Goal: Task Accomplishment & Management: Manage account settings

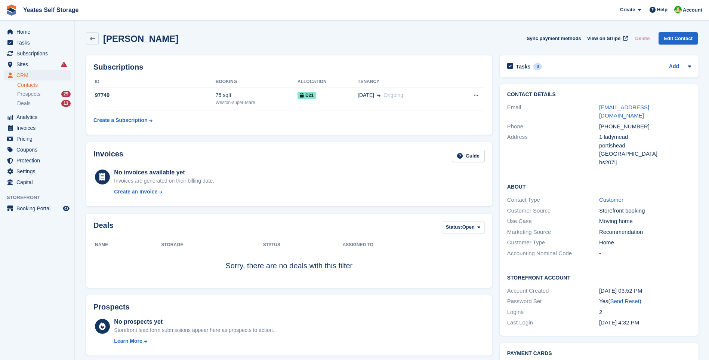
scroll to position [299, 0]
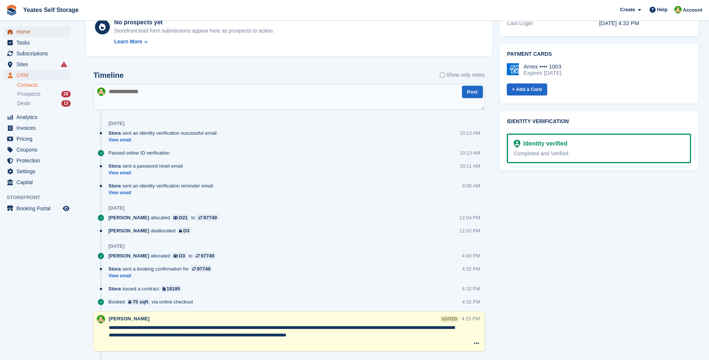
click at [27, 34] on span "Home" at bounding box center [38, 32] width 45 height 10
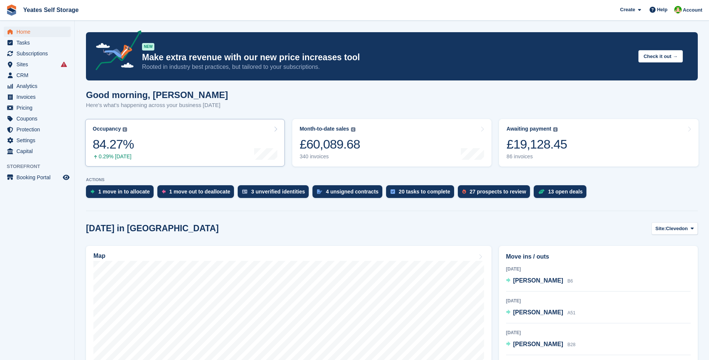
click at [25, 78] on span "CRM" at bounding box center [38, 75] width 45 height 10
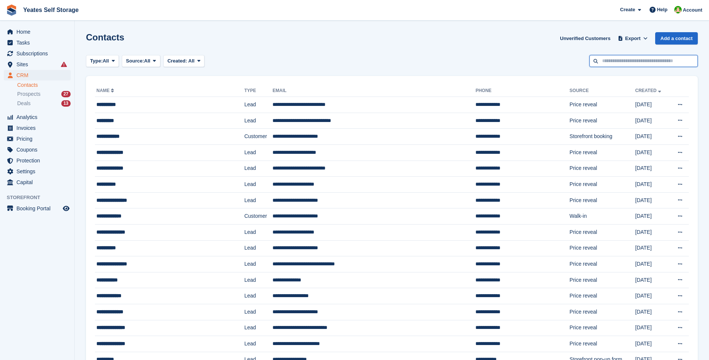
click at [614, 63] on input "text" at bounding box center [644, 61] width 108 height 12
type input "********"
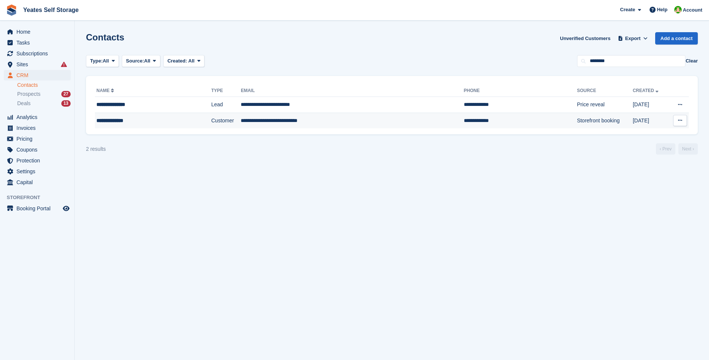
click at [255, 121] on td "**********" at bounding box center [352, 121] width 223 height 16
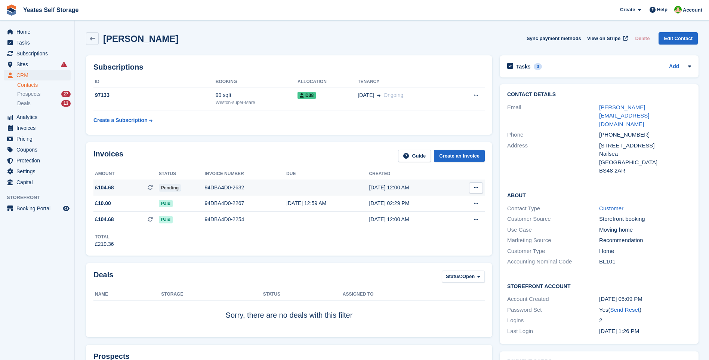
click at [217, 189] on div "94DBA4D0-2632" at bounding box center [246, 188] width 82 height 8
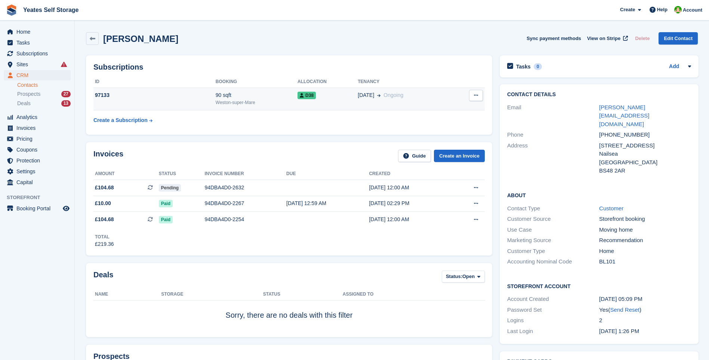
click at [227, 100] on div "Weston-super-Mare" at bounding box center [257, 102] width 82 height 7
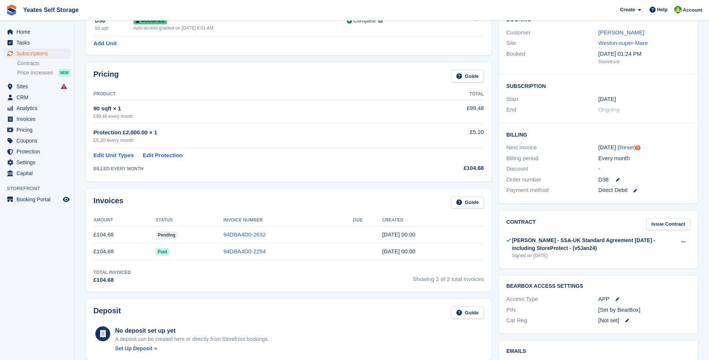
scroll to position [150, 0]
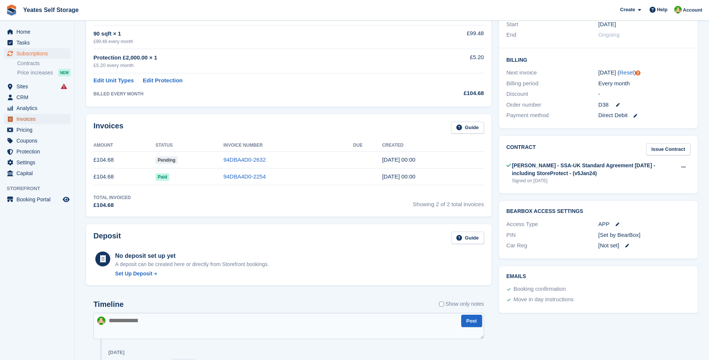
click at [27, 120] on span "Invoices" at bounding box center [38, 119] width 45 height 10
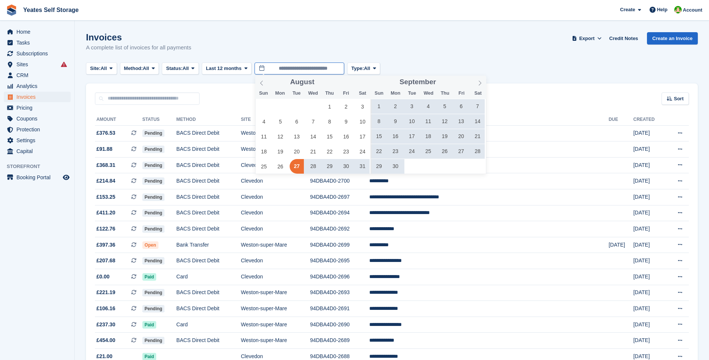
click at [298, 66] on input "**********" at bounding box center [300, 68] width 90 height 12
click at [482, 81] on icon at bounding box center [480, 82] width 5 height 5
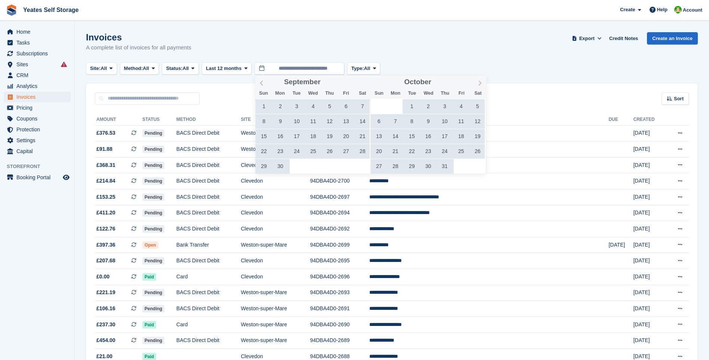
click at [480, 82] on icon at bounding box center [480, 82] width 5 height 5
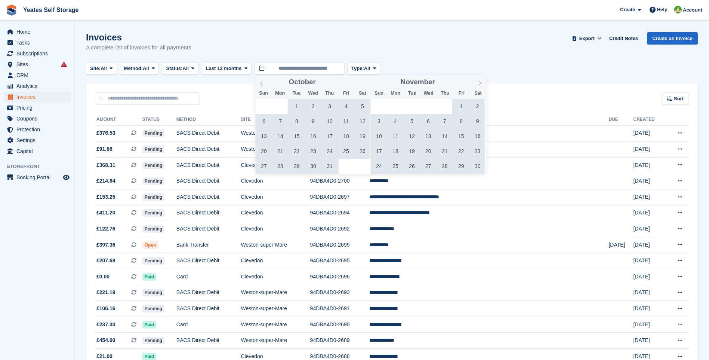
click at [480, 82] on icon at bounding box center [480, 82] width 5 height 5
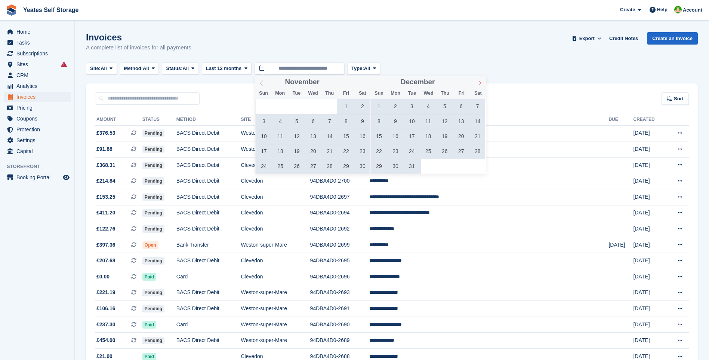
click at [480, 82] on icon at bounding box center [480, 82] width 5 height 5
type input "****"
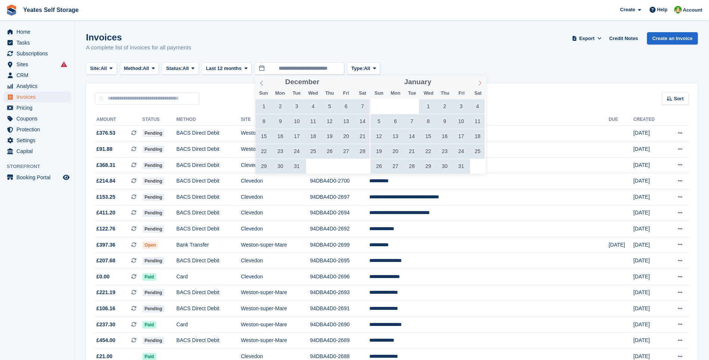
click at [480, 82] on icon at bounding box center [480, 82] width 5 height 5
type input "****"
click at [480, 82] on icon at bounding box center [480, 82] width 5 height 5
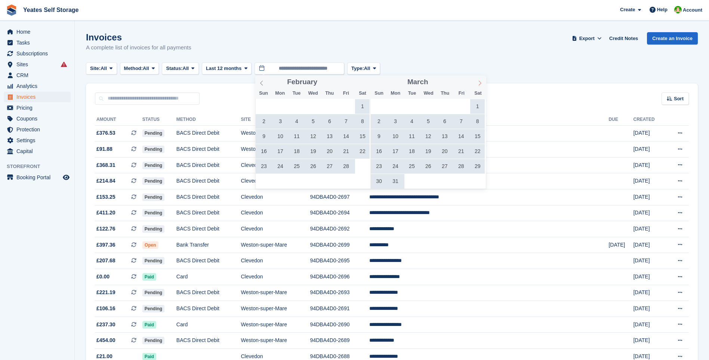
click at [480, 82] on icon at bounding box center [480, 82] width 5 height 5
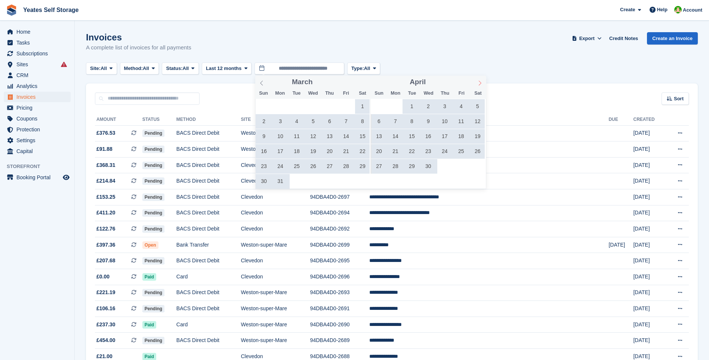
click at [480, 82] on icon at bounding box center [480, 82] width 5 height 5
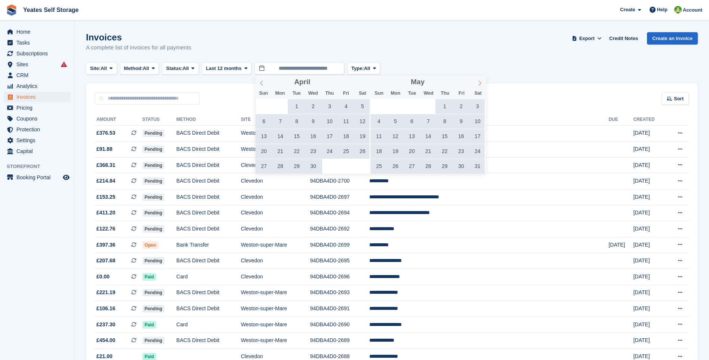
click at [480, 82] on icon at bounding box center [480, 82] width 5 height 5
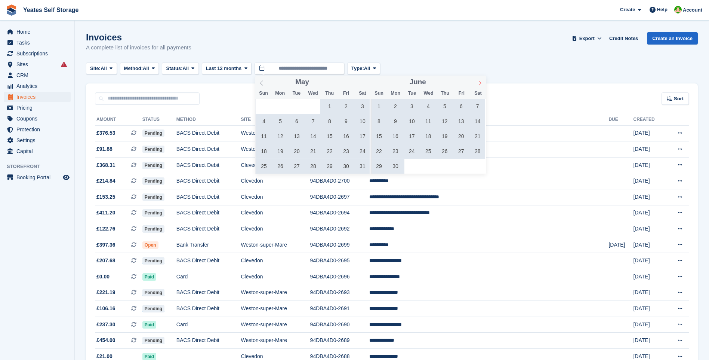
click at [480, 82] on icon at bounding box center [480, 82] width 5 height 5
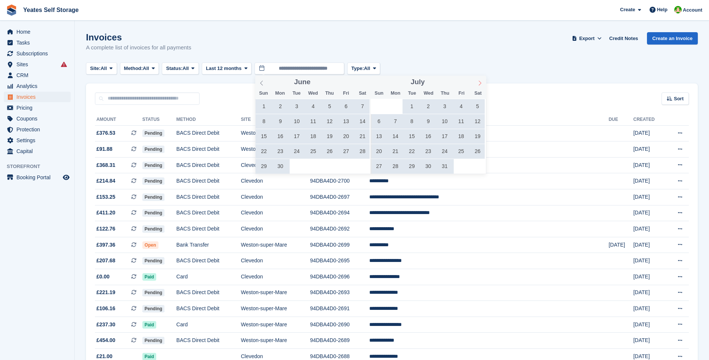
click at [480, 82] on icon at bounding box center [480, 82] width 5 height 5
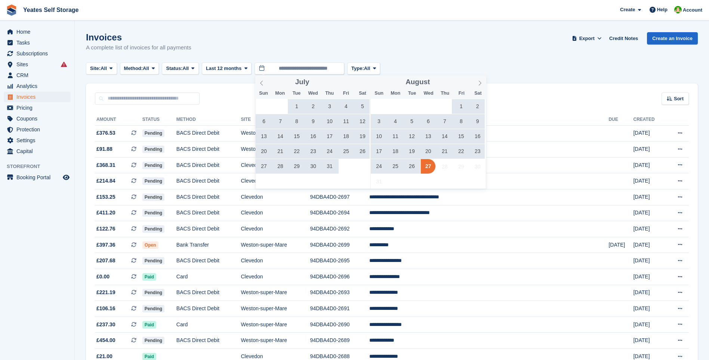
click at [412, 166] on span "26" at bounding box center [412, 166] width 15 height 15
type input "**********"
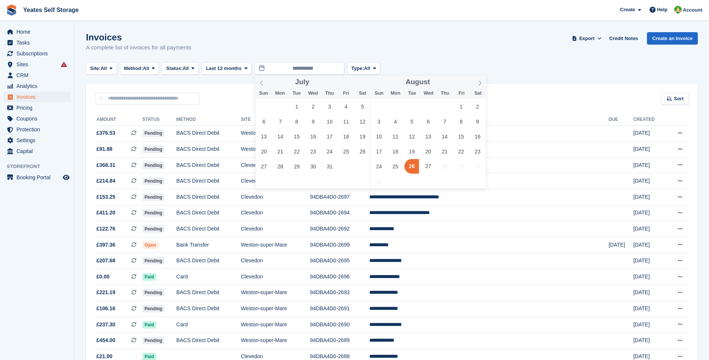
click at [412, 166] on span "26" at bounding box center [412, 166] width 15 height 15
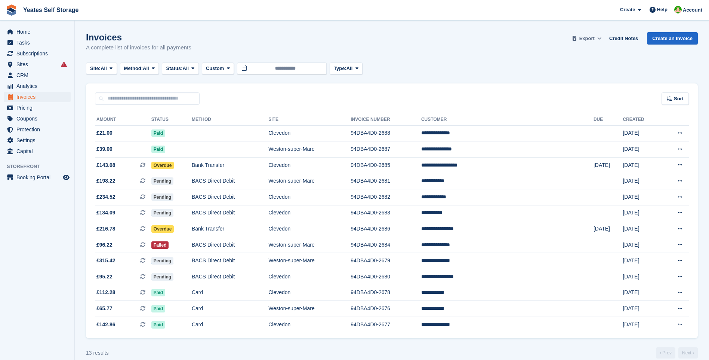
click at [593, 40] on span "Export" at bounding box center [587, 38] width 15 height 7
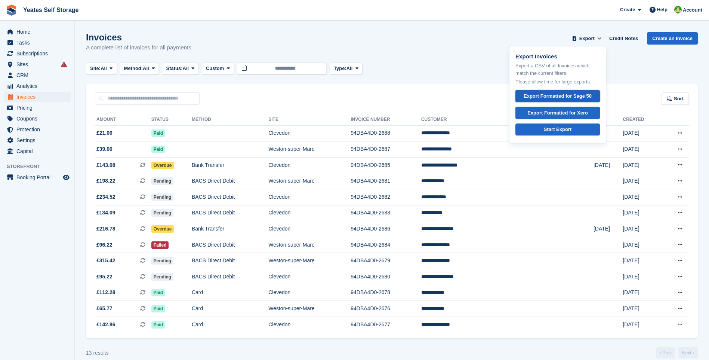
click at [561, 97] on div "Export Formatted for Sage 50" at bounding box center [558, 95] width 68 height 7
click at [544, 96] on div "Export Formatted for Sage 50" at bounding box center [558, 95] width 68 height 7
click at [22, 41] on span "Tasks" at bounding box center [38, 42] width 45 height 10
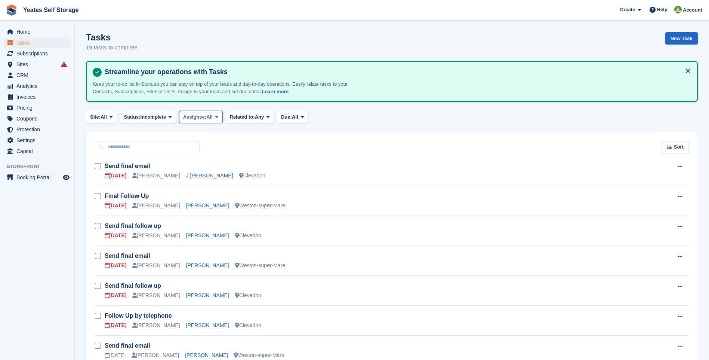
click at [204, 116] on span "Assignee:" at bounding box center [194, 116] width 23 height 7
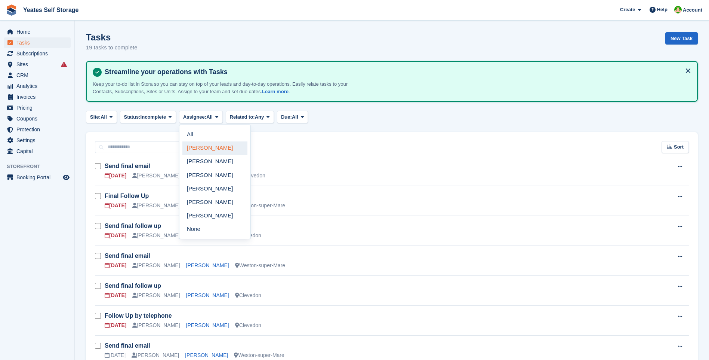
click at [211, 146] on link "[PERSON_NAME]" at bounding box center [214, 147] width 65 height 13
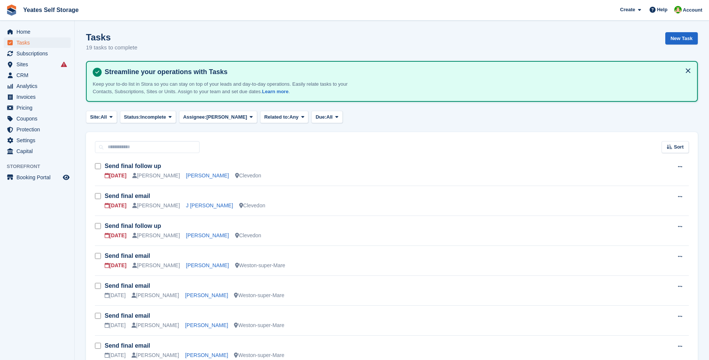
scroll to position [37, 0]
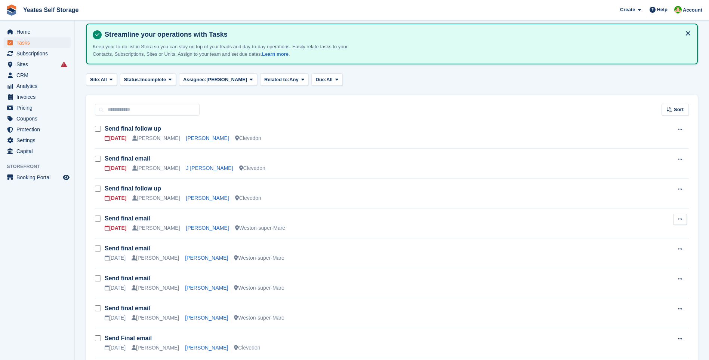
click at [680, 218] on icon at bounding box center [680, 219] width 4 height 5
click at [640, 243] on p "Delete task" at bounding box center [651, 244] width 65 height 10
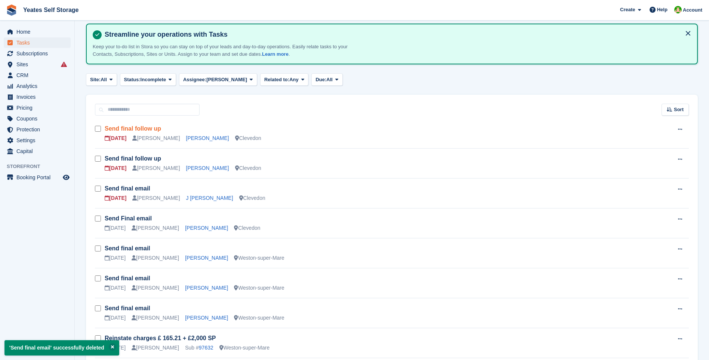
click at [132, 127] on link "Send final follow up" at bounding box center [133, 128] width 56 height 6
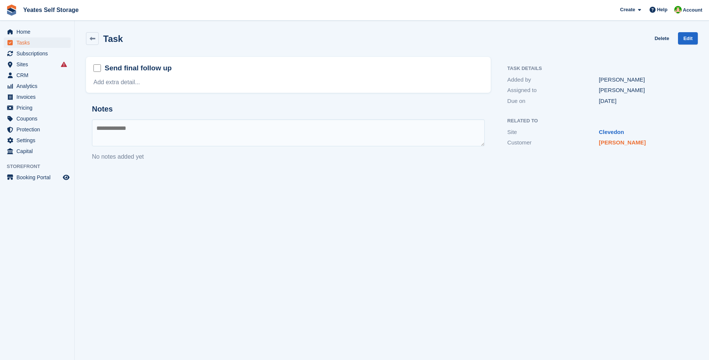
click at [612, 140] on link "Joe Reid" at bounding box center [622, 142] width 47 height 6
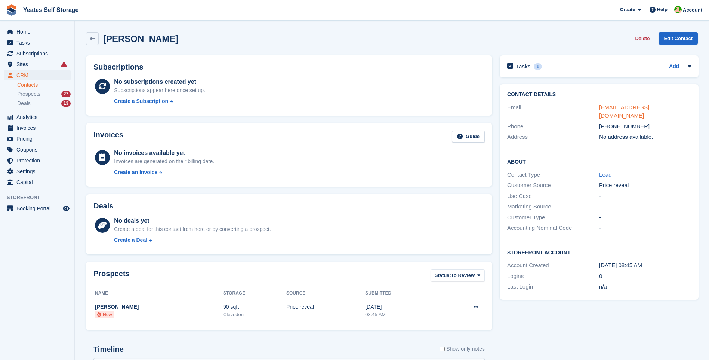
click at [614, 108] on link "jrhd@hotmail.com" at bounding box center [624, 111] width 50 height 15
click at [521, 68] on h2 "Tasks" at bounding box center [523, 66] width 15 height 7
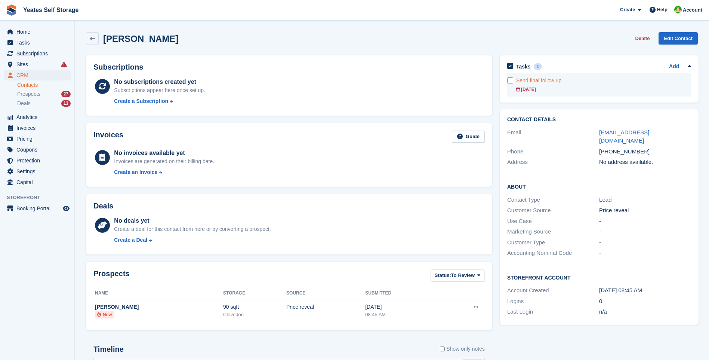
click at [513, 81] on form at bounding box center [511, 80] width 9 height 6
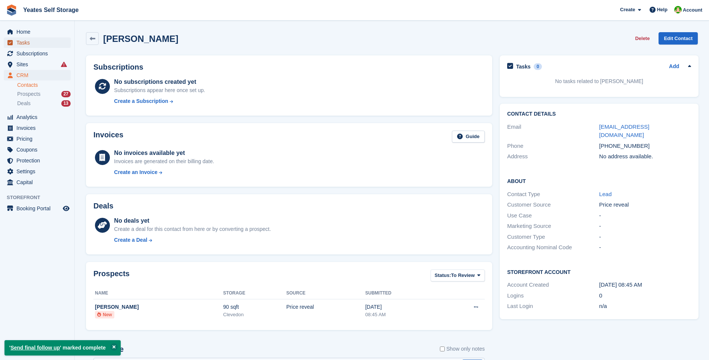
click at [25, 42] on span "Tasks" at bounding box center [38, 42] width 45 height 10
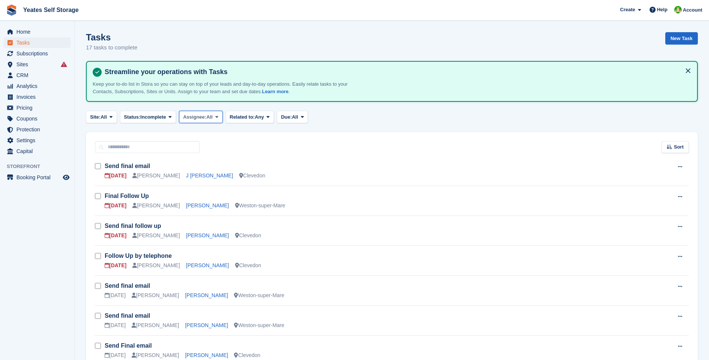
click at [206, 119] on span "Assignee:" at bounding box center [194, 116] width 23 height 7
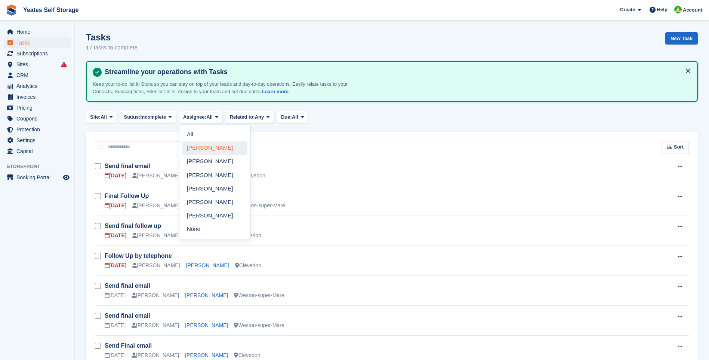
click at [217, 148] on link "[PERSON_NAME]" at bounding box center [214, 147] width 65 height 13
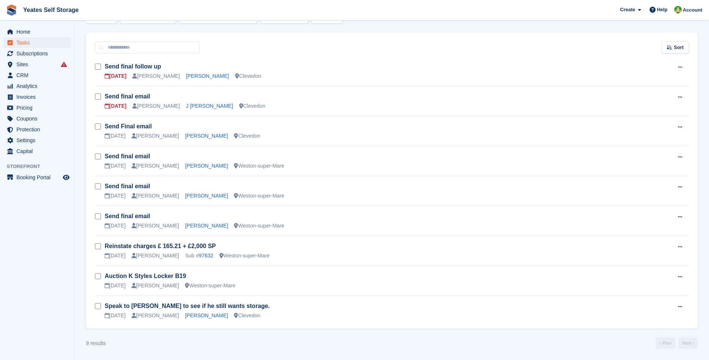
scroll to position [25, 0]
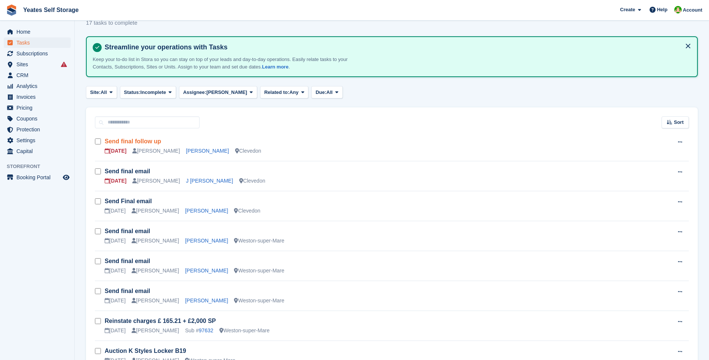
click at [141, 144] on link "Send final follow up" at bounding box center [133, 141] width 56 height 6
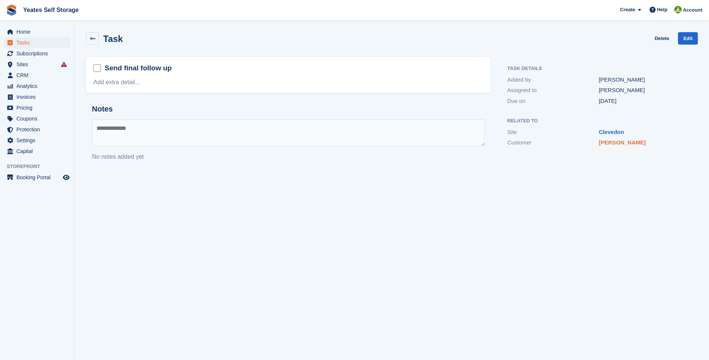
click at [609, 139] on link "Robin" at bounding box center [622, 142] width 47 height 6
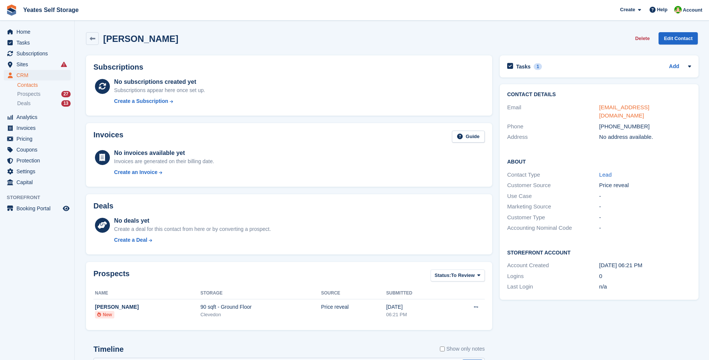
click at [645, 109] on link "robjohn75@gmail.com" at bounding box center [624, 111] width 50 height 15
click at [524, 68] on h2 "Tasks" at bounding box center [523, 66] width 15 height 7
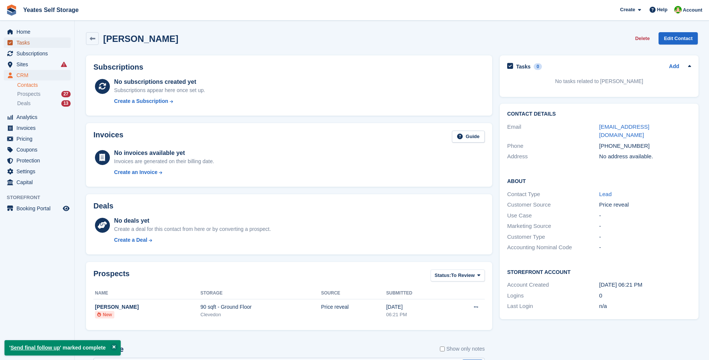
click at [25, 44] on span "Tasks" at bounding box center [38, 42] width 45 height 10
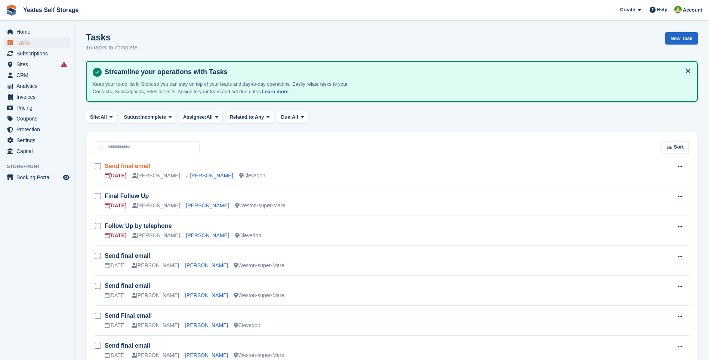
click at [128, 166] on link "Send final email" at bounding box center [128, 166] width 46 height 6
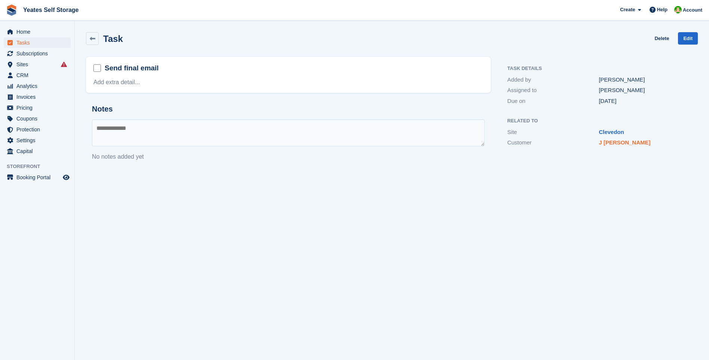
click at [609, 142] on link "J bryer" at bounding box center [625, 142] width 52 height 6
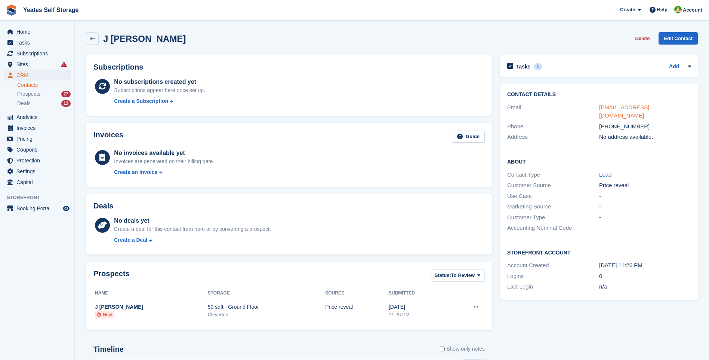
click at [626, 104] on link "jlbryer10@gmail.com" at bounding box center [624, 111] width 50 height 15
click at [516, 67] on h2 "Tasks" at bounding box center [523, 66] width 15 height 7
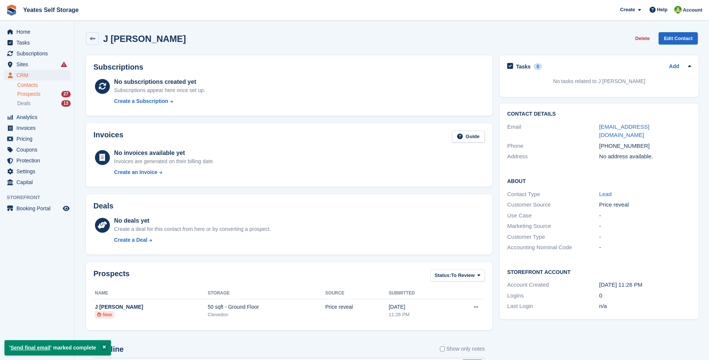
click at [26, 93] on span "Prospects" at bounding box center [28, 93] width 23 height 7
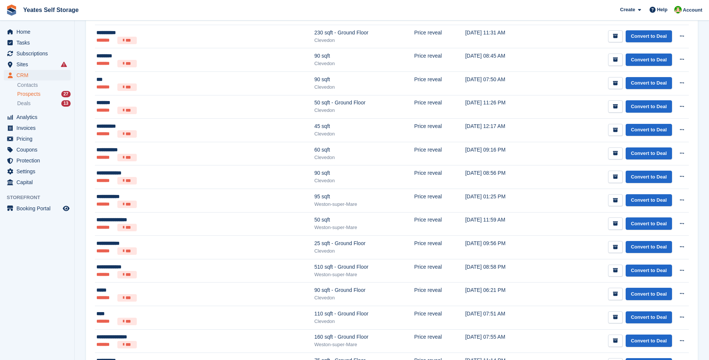
scroll to position [427, 0]
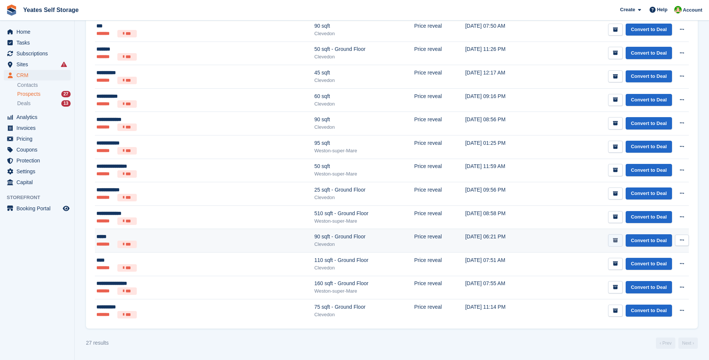
click at [617, 238] on icon "submit" at bounding box center [615, 240] width 5 height 5
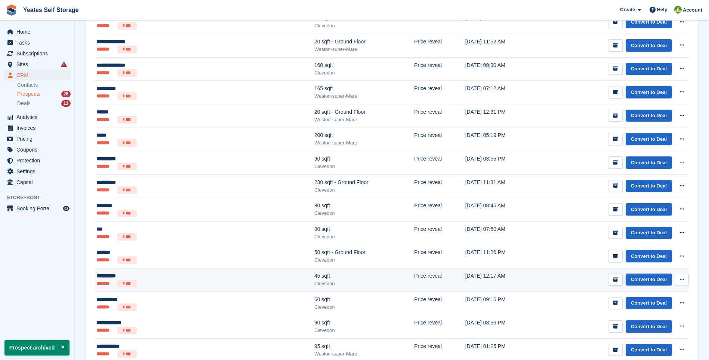
scroll to position [299, 0]
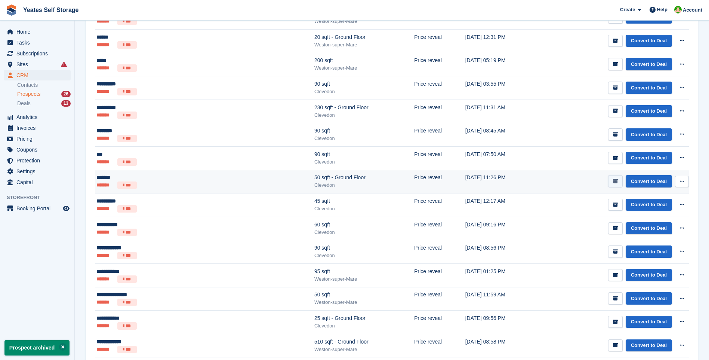
click at [616, 183] on icon "submit" at bounding box center [615, 181] width 5 height 5
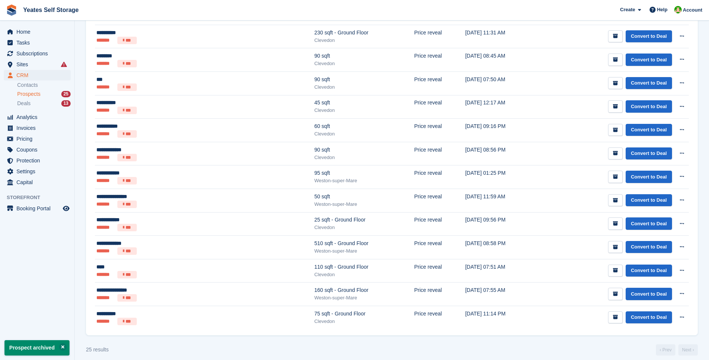
scroll to position [381, 0]
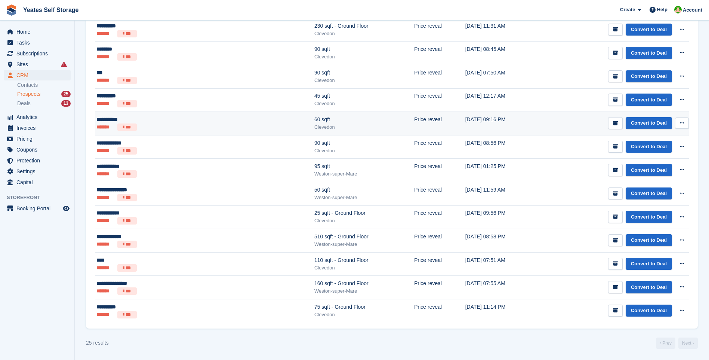
click at [123, 126] on icon at bounding box center [123, 127] width 1 height 4
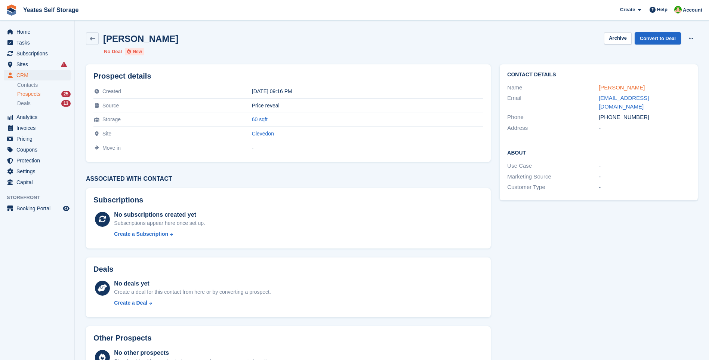
click at [621, 88] on link "[PERSON_NAME]" at bounding box center [622, 87] width 46 height 6
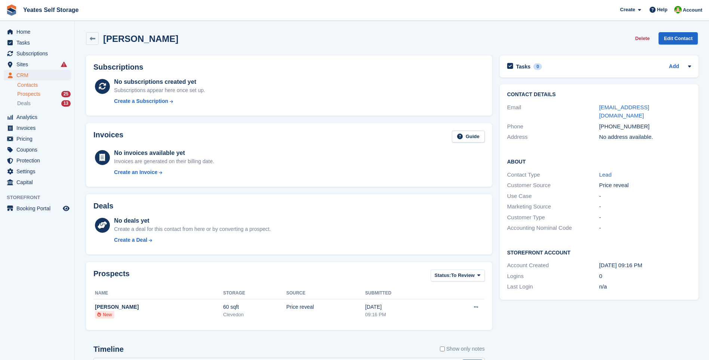
click at [35, 94] on span "Prospects" at bounding box center [28, 93] width 23 height 7
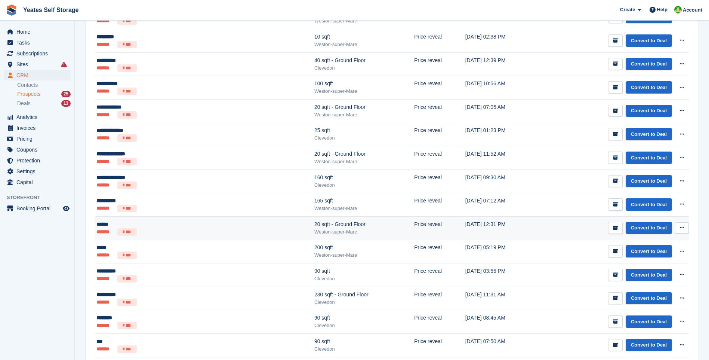
scroll to position [187, 0]
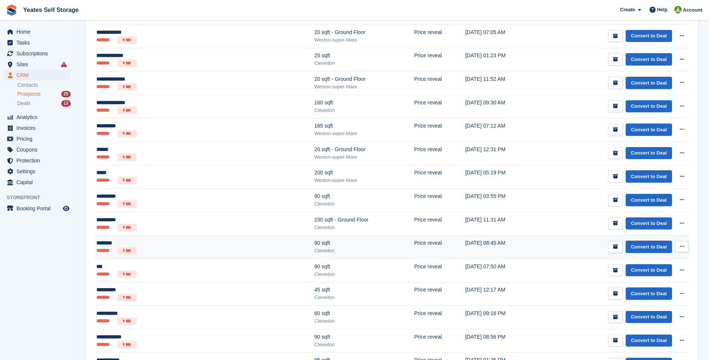
click at [103, 248] on li "*******" at bounding box center [105, 250] width 18 height 7
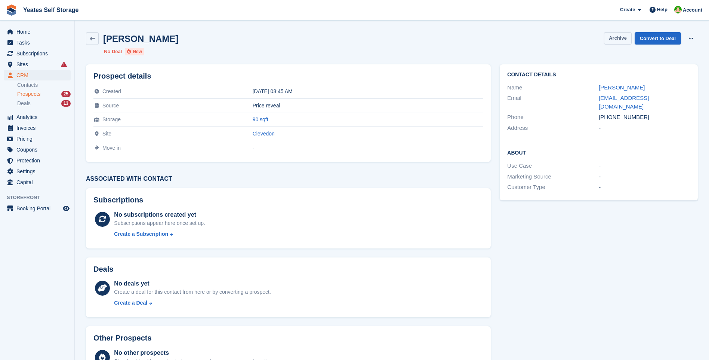
click at [615, 36] on button "Archive" at bounding box center [618, 38] width 28 height 12
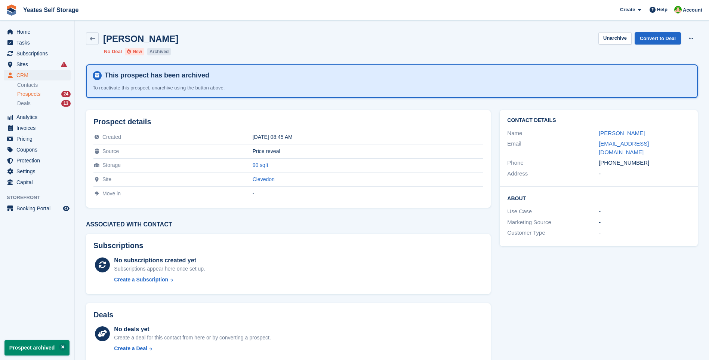
click at [23, 93] on span "Prospects" at bounding box center [28, 93] width 23 height 7
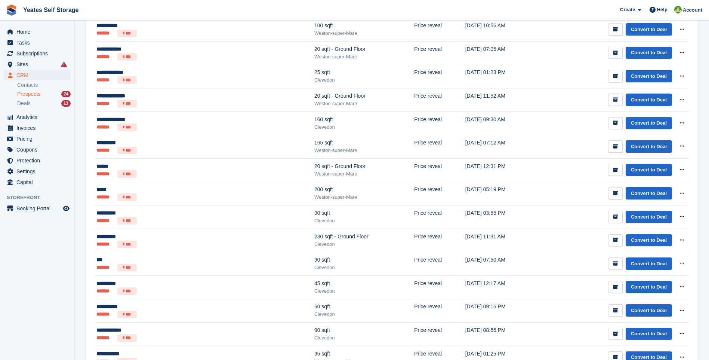
scroll to position [58, 0]
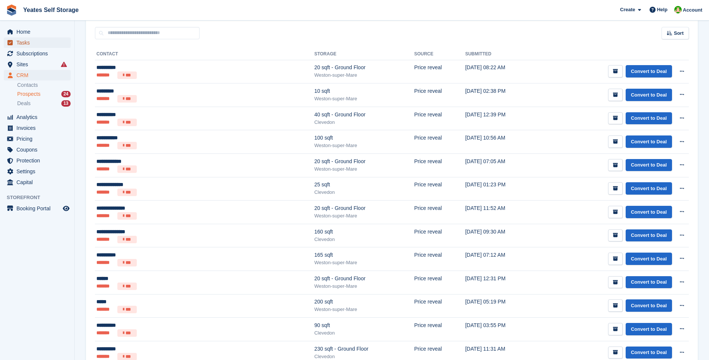
click at [25, 42] on span "Tasks" at bounding box center [38, 42] width 45 height 10
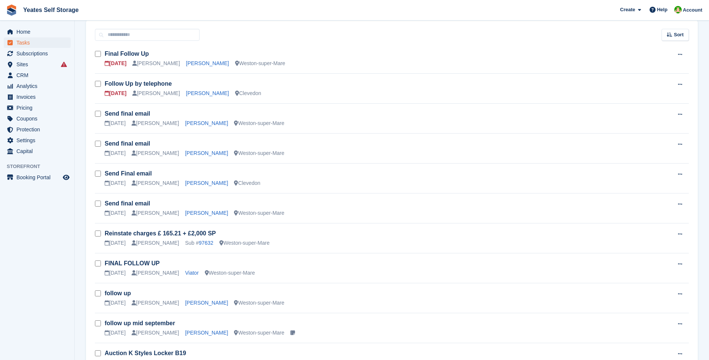
scroll to position [224, 0]
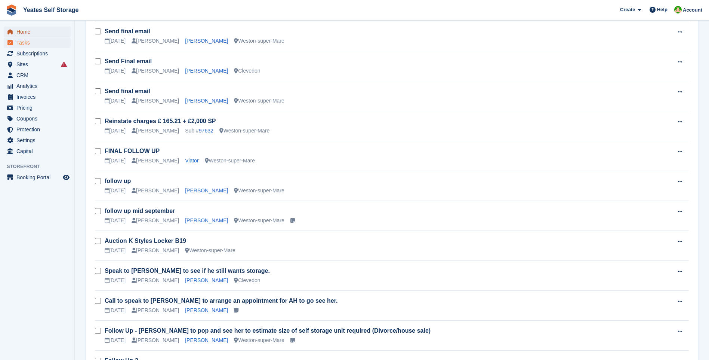
click at [32, 34] on span "Home" at bounding box center [38, 32] width 45 height 10
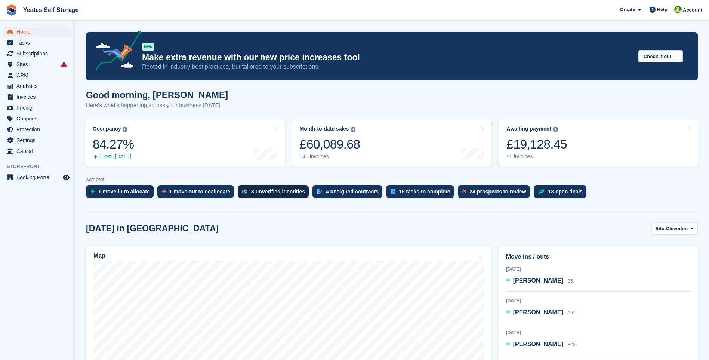
click at [264, 194] on div "3 unverified identities" at bounding box center [278, 191] width 54 height 6
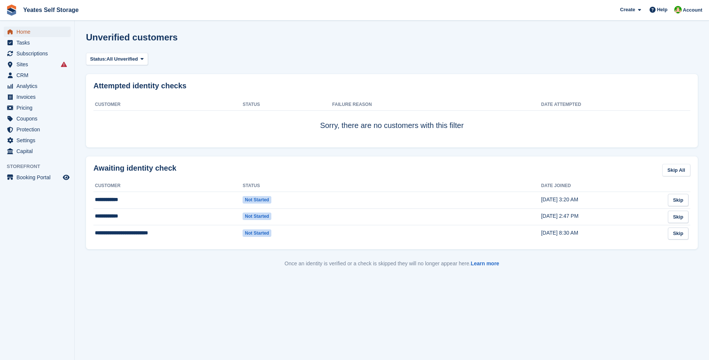
click at [28, 36] on span "Home" at bounding box center [38, 32] width 45 height 10
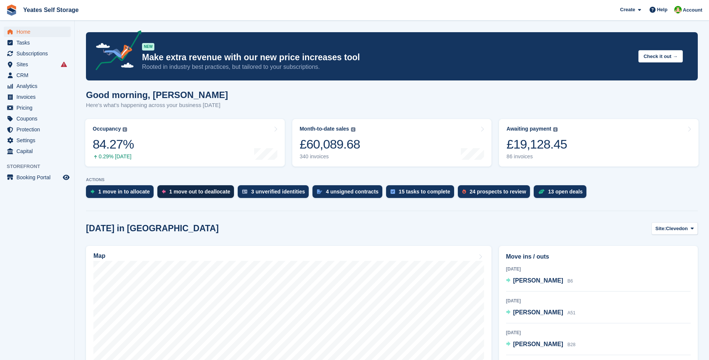
click at [186, 193] on div "1 move out to deallocate" at bounding box center [199, 191] width 61 height 6
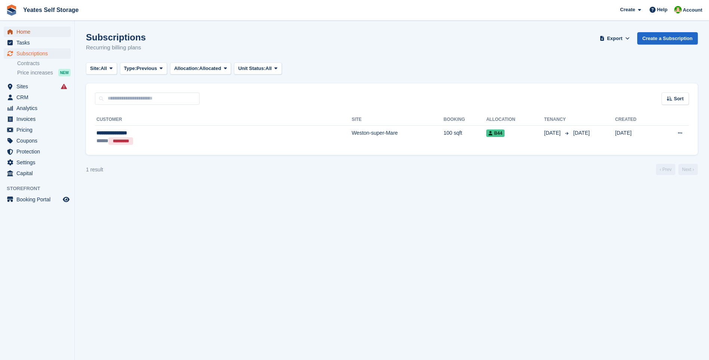
click at [28, 34] on span "Home" at bounding box center [38, 32] width 45 height 10
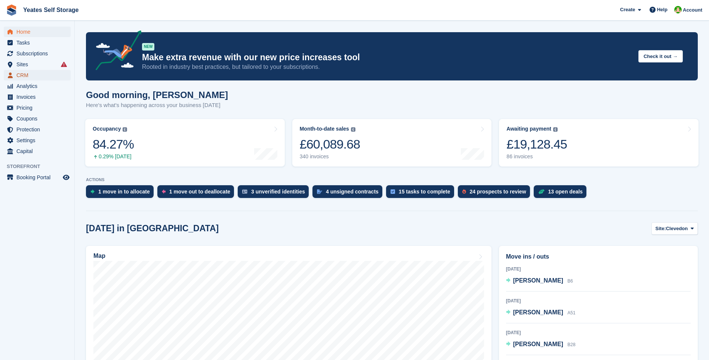
click at [26, 74] on span "CRM" at bounding box center [38, 75] width 45 height 10
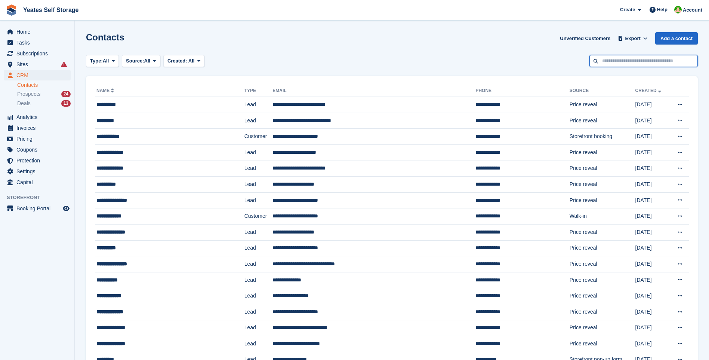
click at [621, 64] on input "text" at bounding box center [644, 61] width 108 height 12
type input "****"
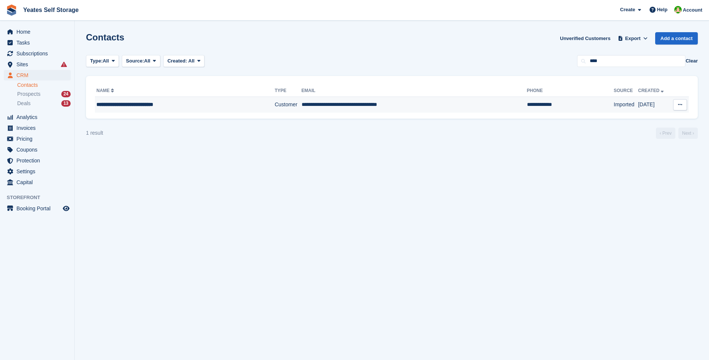
click at [154, 108] on div "**********" at bounding box center [171, 105] width 151 height 8
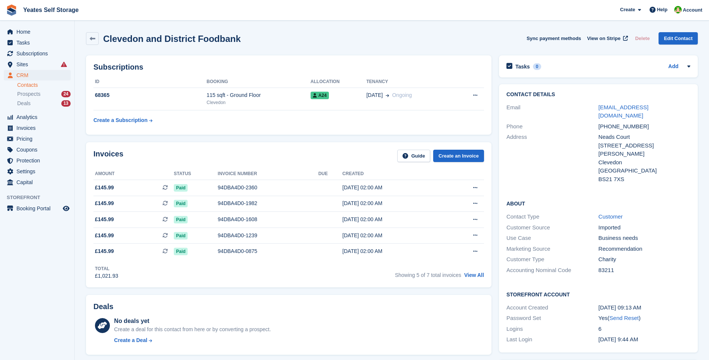
click at [32, 86] on link "Contacts" at bounding box center [43, 85] width 53 height 7
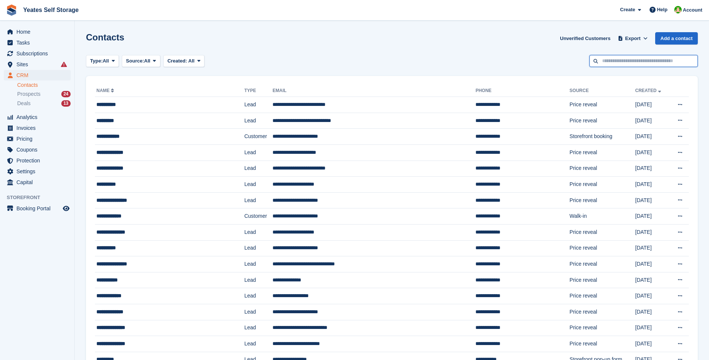
click at [628, 64] on input "text" at bounding box center [644, 61] width 108 height 12
type input "*******"
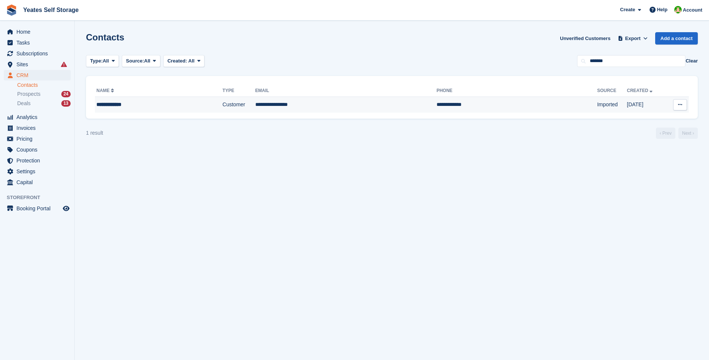
click at [271, 108] on td "**********" at bounding box center [345, 105] width 181 height 16
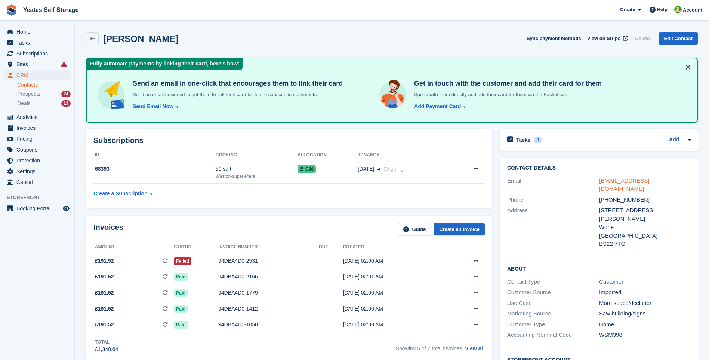
click at [628, 180] on link "[EMAIL_ADDRESS][DOMAIN_NAME]" at bounding box center [624, 184] width 50 height 15
click at [23, 66] on span "Sites" at bounding box center [38, 64] width 45 height 10
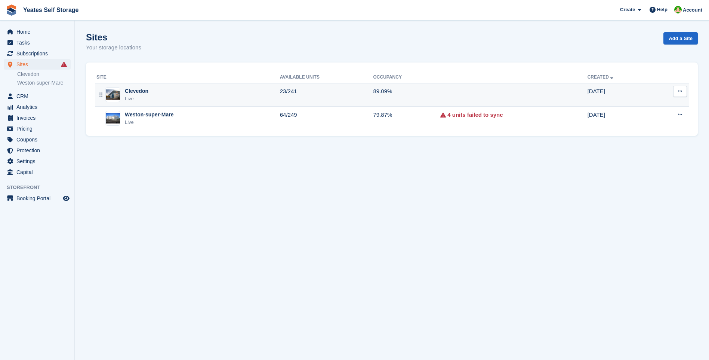
click at [140, 95] on div "Clevedon" at bounding box center [137, 91] width 24 height 8
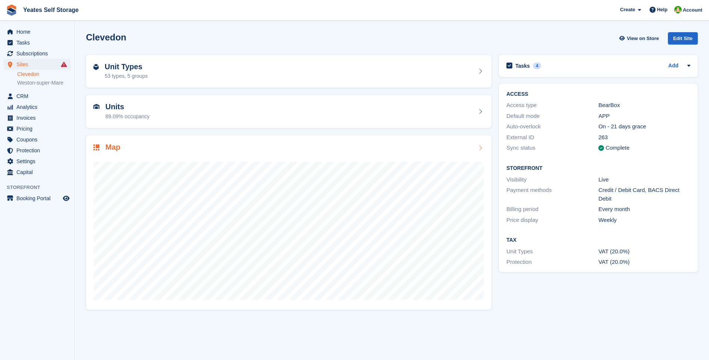
click at [129, 74] on div "53 types, 5 groups" at bounding box center [126, 76] width 43 height 8
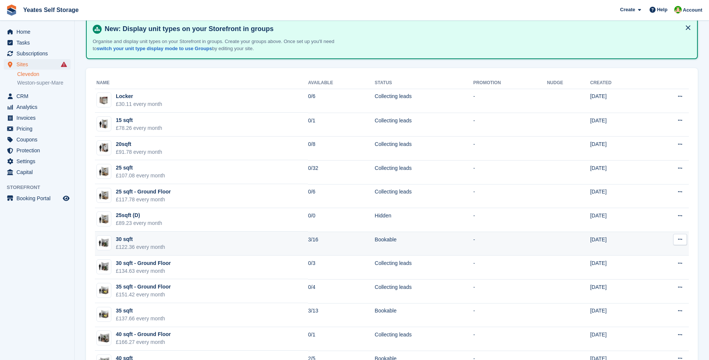
scroll to position [75, 0]
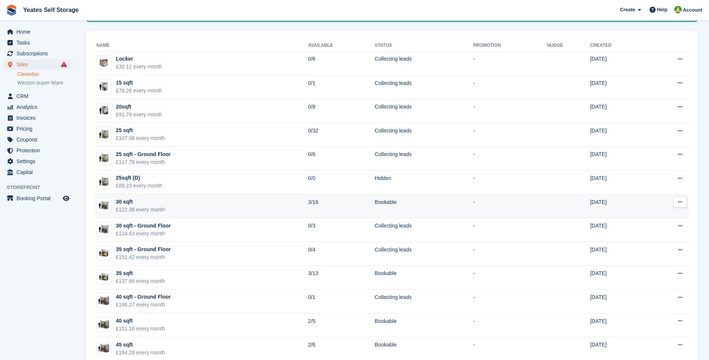
click at [134, 204] on div "30 sqft" at bounding box center [140, 202] width 49 height 8
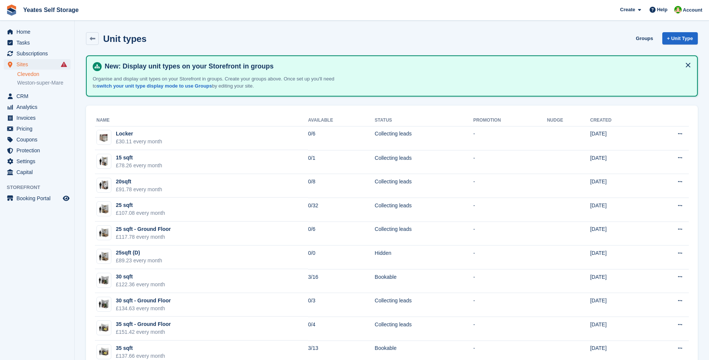
scroll to position [75, 0]
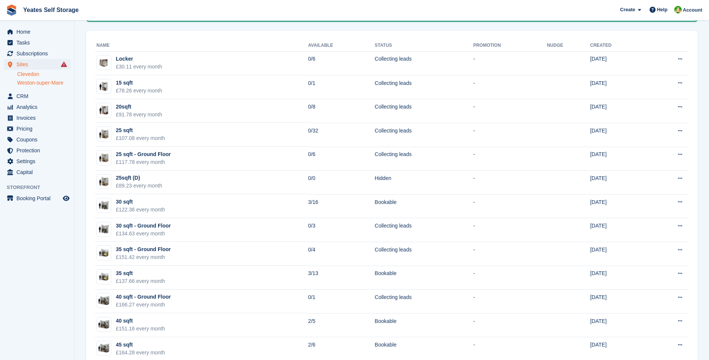
click at [41, 81] on link "Weston-super-Mare" at bounding box center [43, 82] width 53 height 7
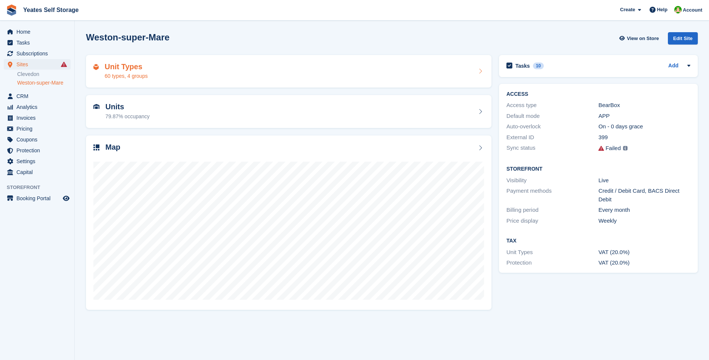
click at [122, 75] on div "60 types, 4 groups" at bounding box center [126, 76] width 43 height 8
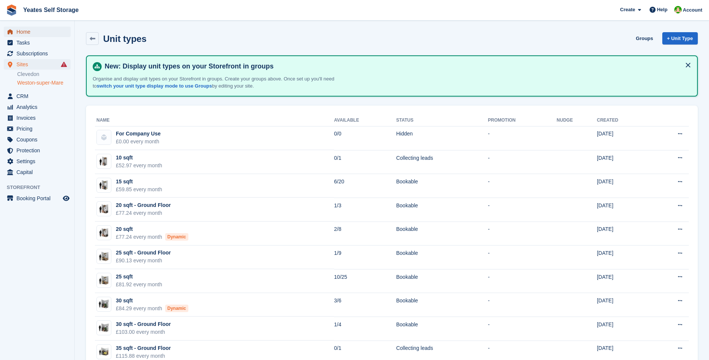
click at [24, 31] on span "Home" at bounding box center [38, 32] width 45 height 10
